Goal: Transaction & Acquisition: Purchase product/service

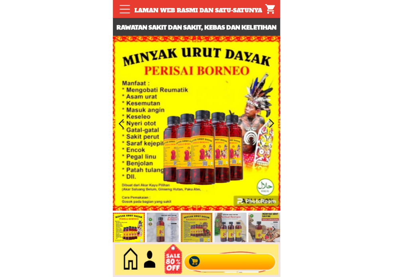
click at [256, 259] on div at bounding box center [230, 260] width 97 height 26
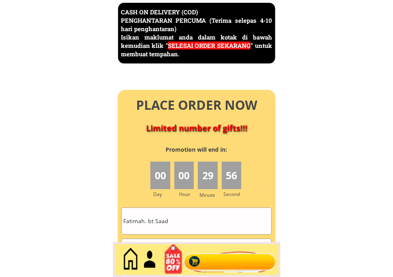
scroll to position [3551, 0]
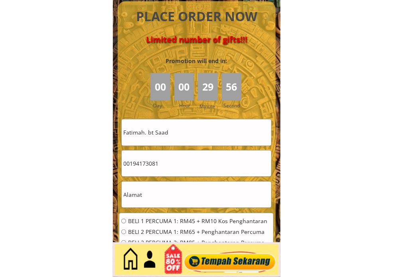
click at [222, 126] on input "Fatimah. bt Saad" at bounding box center [197, 132] width 150 height 26
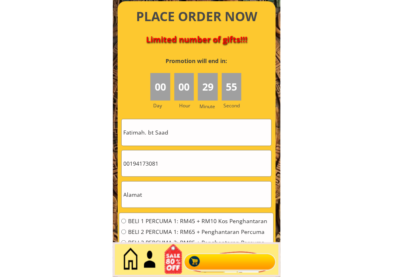
paste input "Roseline Nawi"
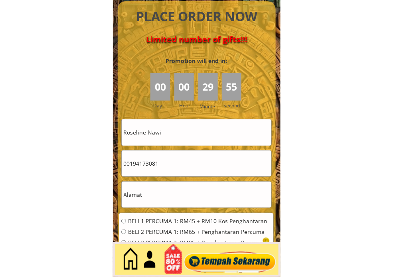
type input "Roseline Nawi"
click at [188, 161] on input "00194173081" at bounding box center [197, 163] width 150 height 26
paste input "137626586"
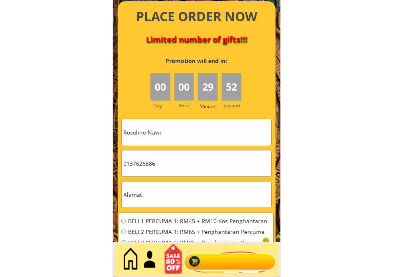
type input "0137626586"
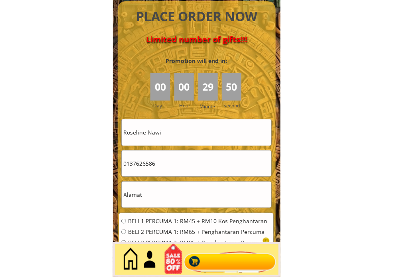
click at [161, 188] on input "text" at bounding box center [197, 195] width 150 height 26
paste input "Betong"
type input "Betong"
click at [161, 221] on span "BELI 1 PERCUMA 1: RM45 + RM10 Kos Penghantaran" at bounding box center [198, 221] width 140 height 6
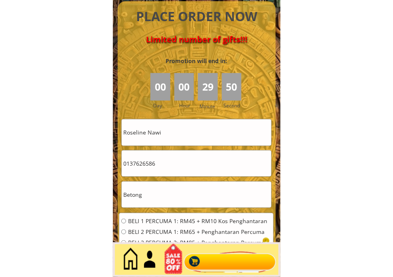
radio input "true"
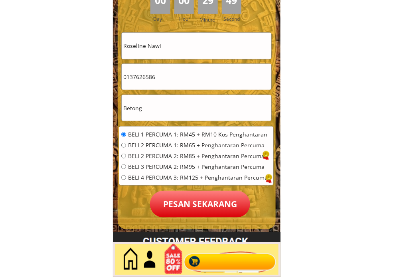
scroll to position [3640, 0]
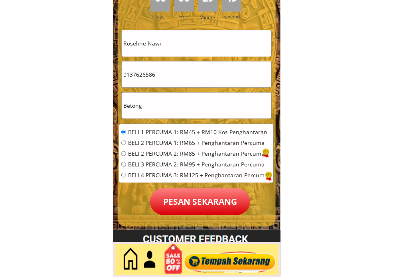
click at [206, 192] on p "Pesan sekarang" at bounding box center [200, 201] width 100 height 27
